Goal: Task Accomplishment & Management: Use online tool/utility

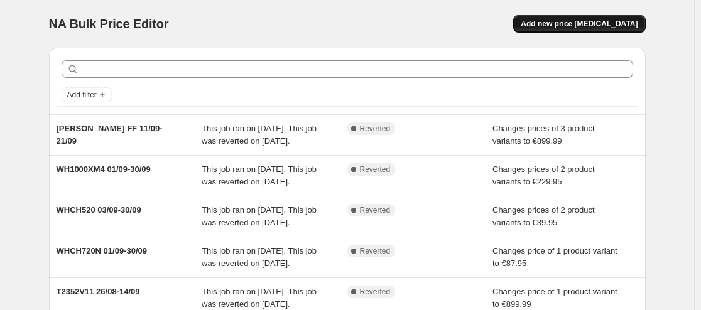
click at [594, 25] on span "Add new price [MEDICAL_DATA]" at bounding box center [579, 24] width 117 height 10
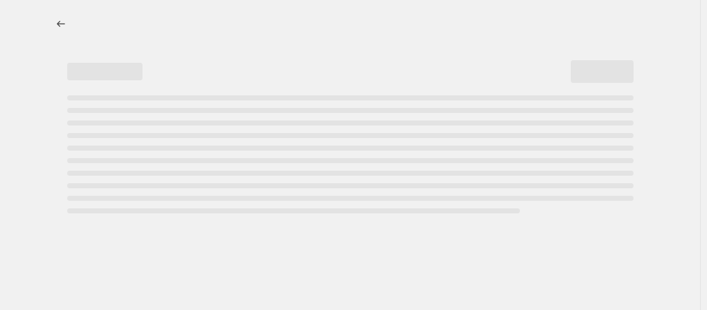
select select "percentage"
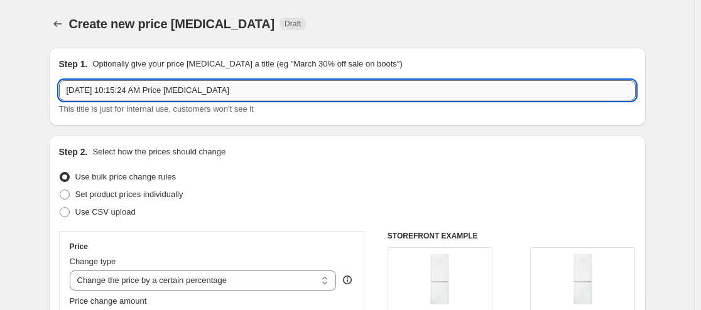
click at [348, 89] on input "Oct 7, 2025, 10:15:24 AM Price change job" at bounding box center [347, 90] width 577 height 20
type input "D"
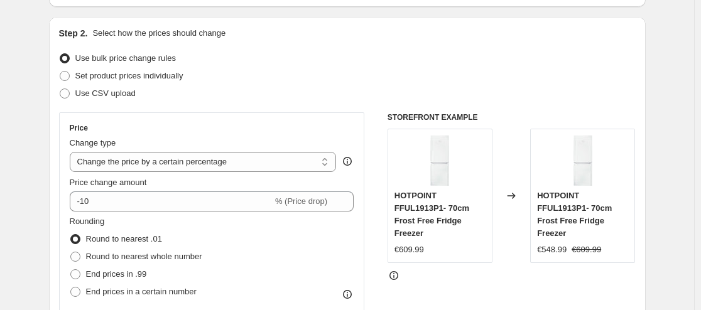
scroll to position [146, 0]
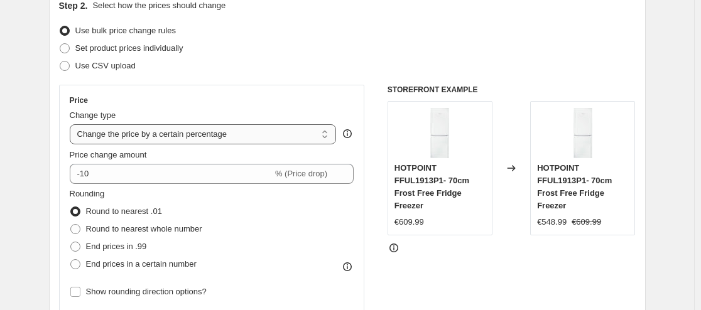
type input "SONOS ERA 100 07/10-12/10"
click at [280, 131] on select "Change the price to a certain amount Change the price by a certain amount Chang…" at bounding box center [203, 134] width 267 height 20
select select "to"
click at [72, 124] on select "Change the price to a certain amount Change the price by a certain amount Chang…" at bounding box center [203, 134] width 267 height 20
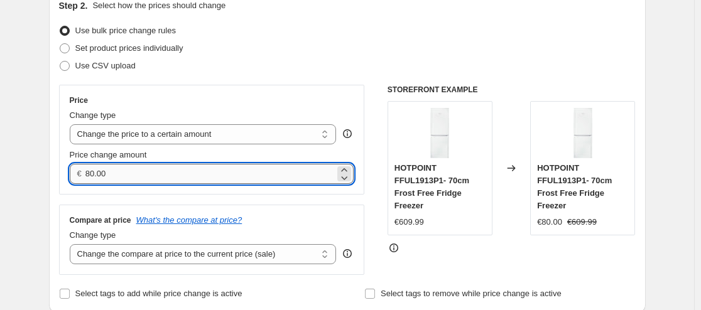
click at [209, 177] on input "80.00" at bounding box center [209, 174] width 249 height 20
type input "189.00"
click at [370, 232] on div "Price Change type Change the price to a certain amount Change the price by a ce…" at bounding box center [347, 180] width 577 height 190
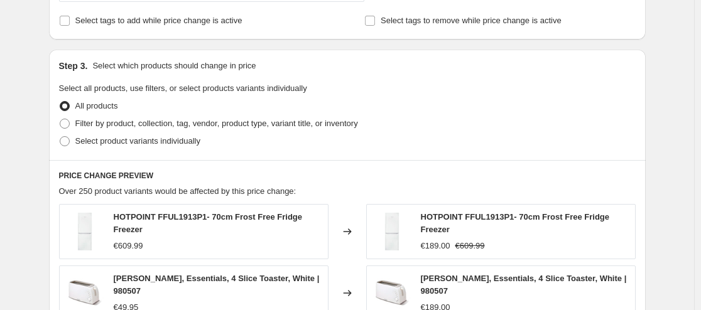
scroll to position [440, 0]
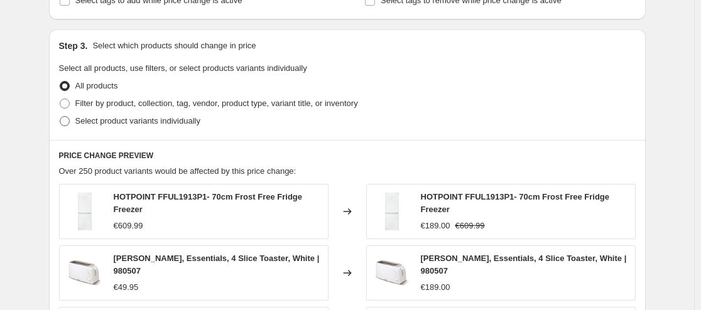
click at [65, 124] on span at bounding box center [65, 121] width 10 height 10
click at [60, 117] on input "Select product variants individually" at bounding box center [60, 116] width 1 height 1
radio input "true"
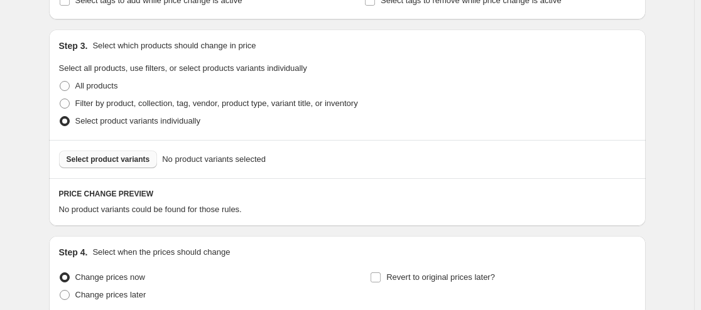
click at [127, 160] on span "Select product variants" at bounding box center [109, 160] width 84 height 10
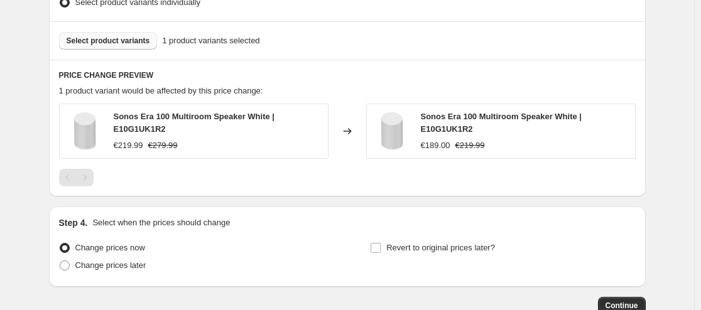
scroll to position [586, 0]
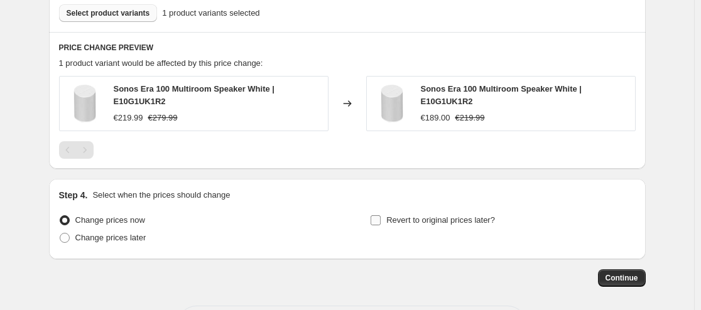
click at [381, 221] on input "Revert to original prices later?" at bounding box center [376, 220] width 10 height 10
checkbox input "true"
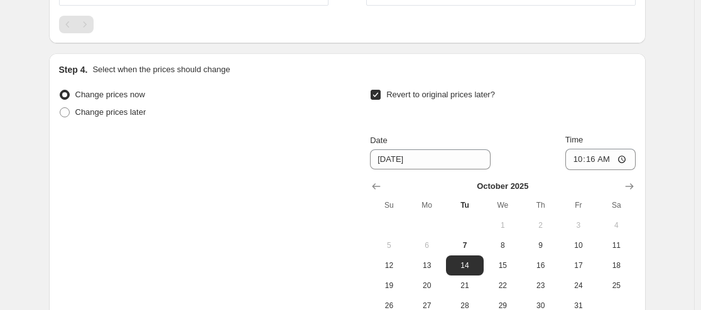
scroll to position [733, 0]
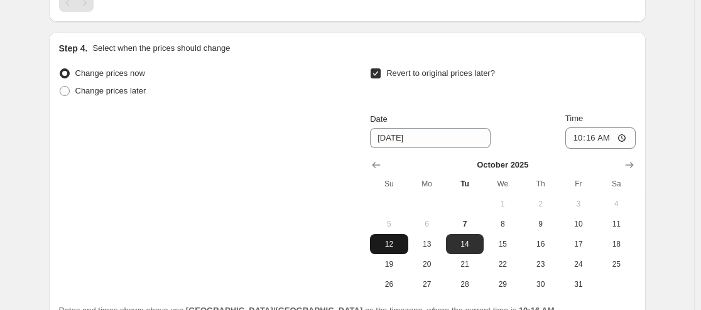
click at [390, 243] on span "12" at bounding box center [389, 244] width 28 height 10
type input "10/12/2025"
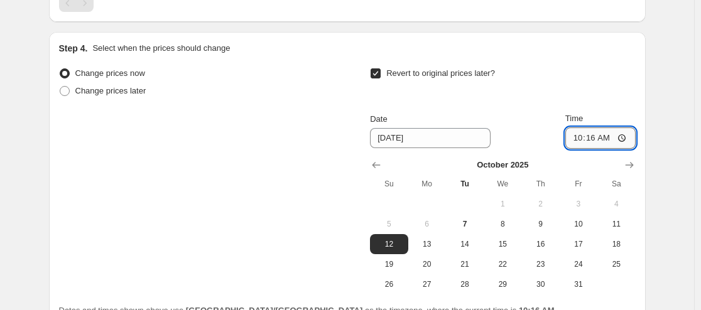
click at [598, 139] on input "10:16" at bounding box center [600, 138] width 70 height 21
type input "23:59"
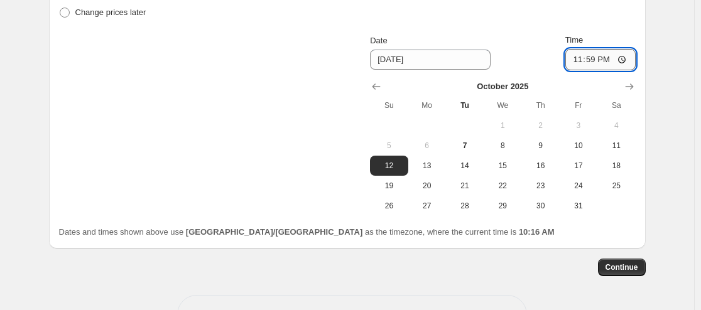
scroll to position [855, 0]
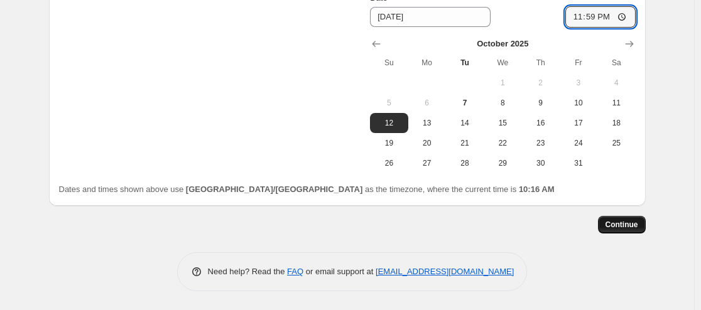
click at [631, 226] on span "Continue" at bounding box center [622, 225] width 33 height 10
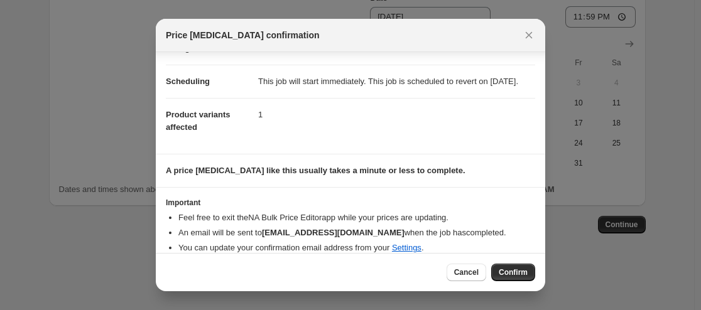
scroll to position [115, 0]
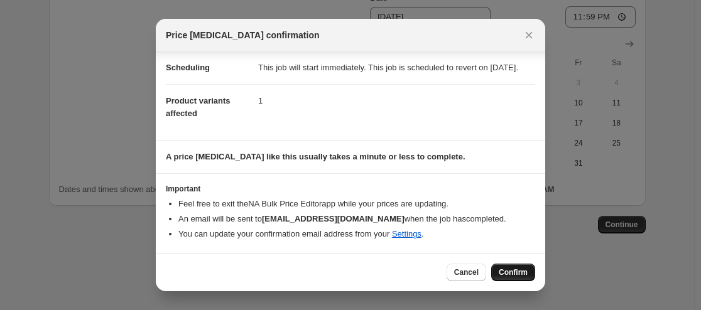
click at [512, 274] on span "Confirm" at bounding box center [513, 273] width 29 height 10
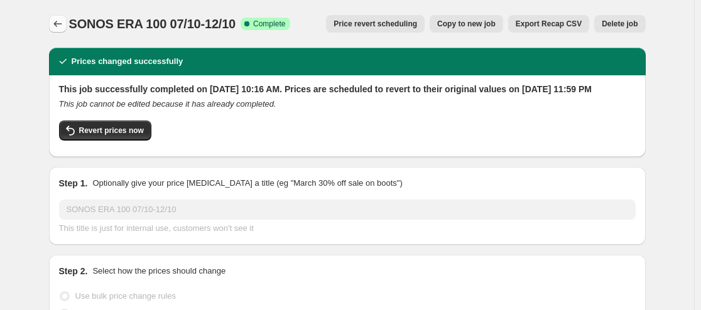
click at [61, 30] on icon "Price change jobs" at bounding box center [58, 24] width 13 height 13
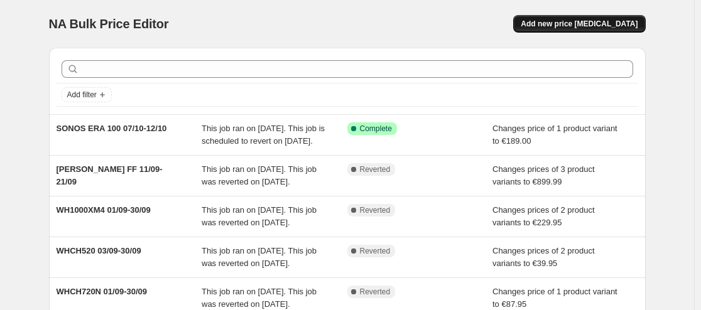
click at [641, 19] on button "Add new price change job" at bounding box center [579, 24] width 132 height 18
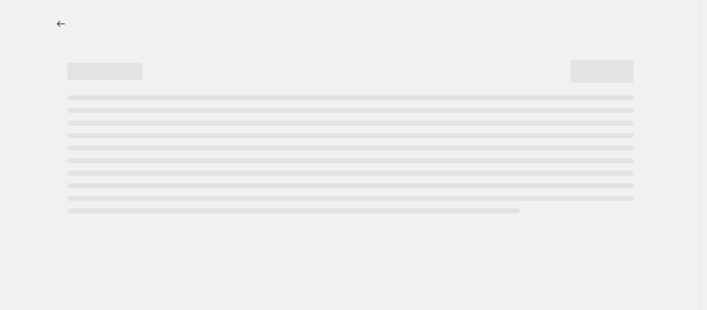
select select "percentage"
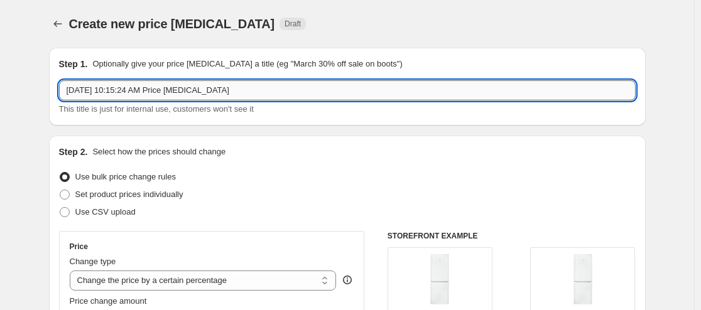
click at [285, 95] on input "Oct 7, 2025, 10:15:24 AM Price change job" at bounding box center [347, 90] width 577 height 20
type input "SONOS BEAM G2 07/10-12/10"
click at [299, 279] on select "Change the price to a certain amount Change the price by a certain amount Chang…" at bounding box center [203, 281] width 267 height 20
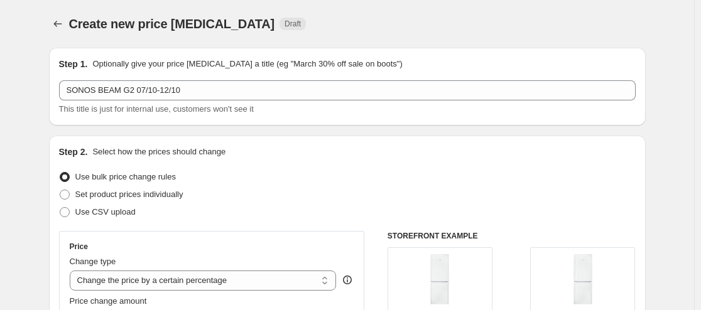
select select "to"
click at [72, 271] on select "Change the price to a certain amount Change the price by a certain amount Chang…" at bounding box center [203, 281] width 267 height 20
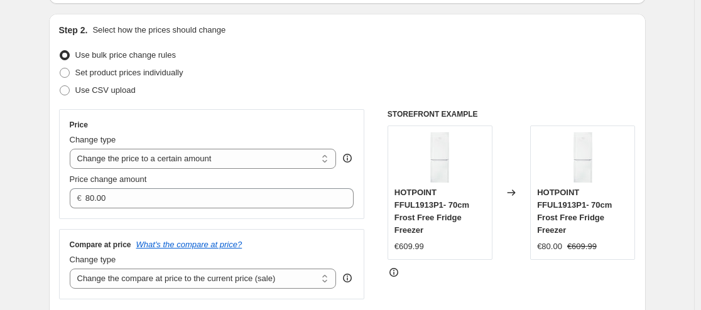
scroll to position [146, 0]
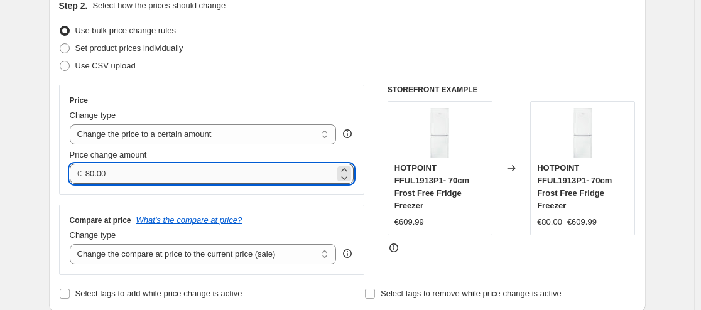
click at [179, 178] on input "80.00" at bounding box center [209, 174] width 249 height 20
type input "399.00"
click at [380, 257] on div "Price Change type Change the price to a certain amount Change the price by a ce…" at bounding box center [347, 180] width 577 height 190
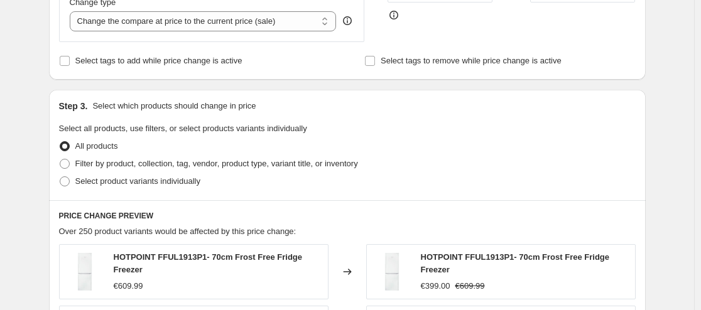
scroll to position [440, 0]
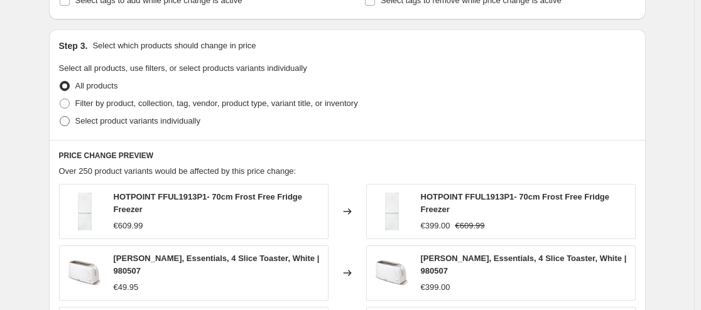
click at [64, 123] on span at bounding box center [65, 121] width 10 height 10
click at [60, 117] on input "Select product variants individually" at bounding box center [60, 116] width 1 height 1
radio input "true"
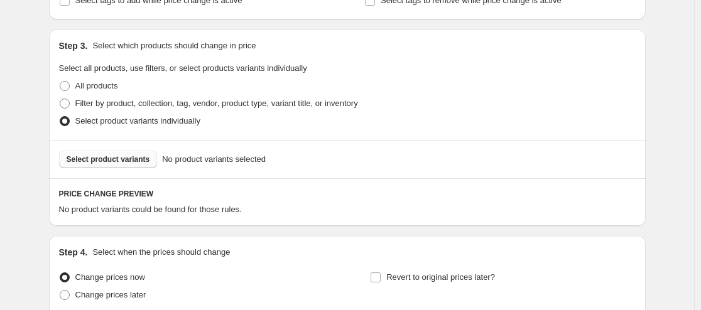
click at [121, 163] on span "Select product variants" at bounding box center [109, 160] width 84 height 10
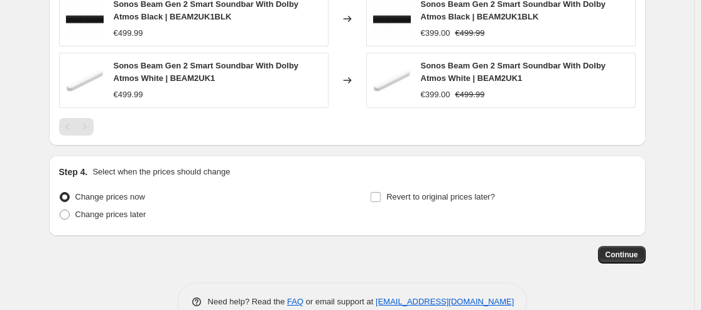
scroll to position [702, 0]
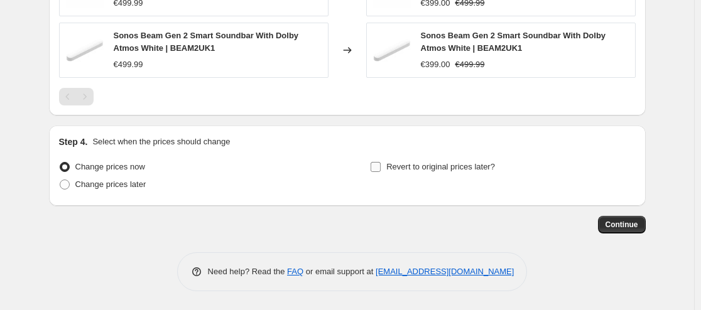
click at [376, 166] on input "Revert to original prices later?" at bounding box center [376, 167] width 10 height 10
checkbox input "true"
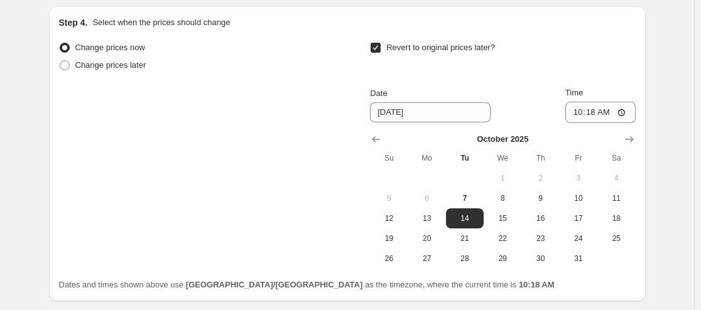
scroll to position [848, 0]
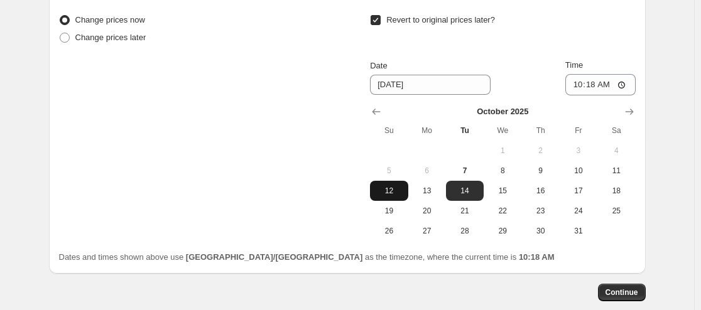
click at [400, 195] on span "12" at bounding box center [389, 191] width 28 height 10
type input "10/12/2025"
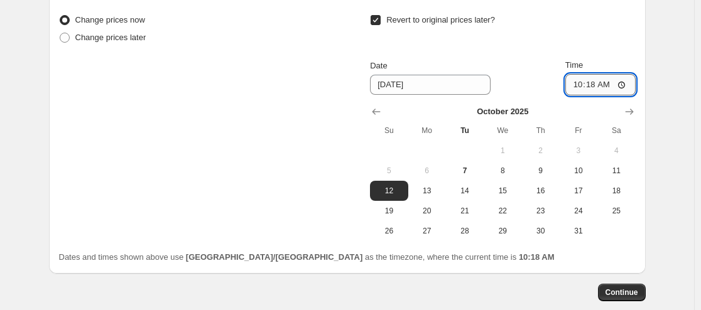
click at [600, 87] on input "10:18" at bounding box center [600, 84] width 70 height 21
type input "23:59"
click at [626, 293] on span "Continue" at bounding box center [622, 293] width 33 height 10
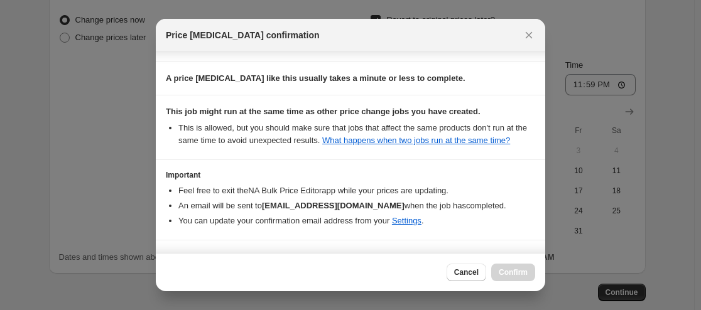
scroll to position [231, 0]
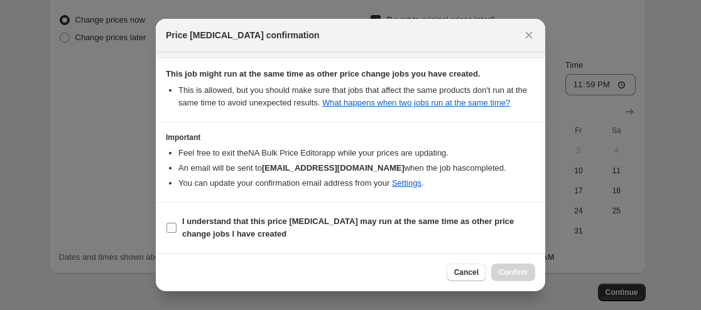
click at [171, 229] on input "I understand that this price change job may run at the same time as other price…" at bounding box center [171, 228] width 10 height 10
checkbox input "true"
click at [504, 270] on span "Confirm" at bounding box center [513, 273] width 29 height 10
